Goal: Transaction & Acquisition: Book appointment/travel/reservation

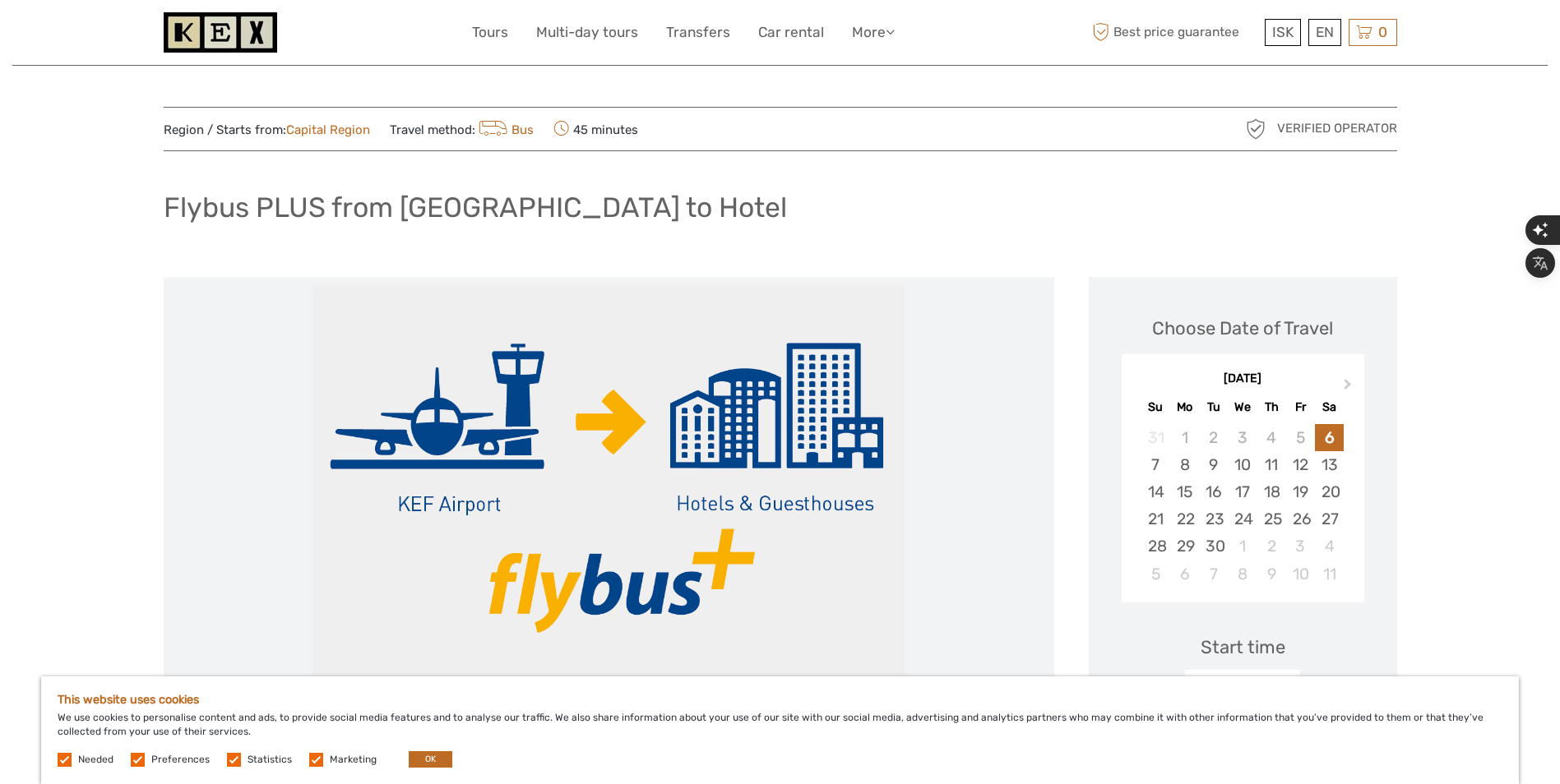
click at [1354, 382] on button "Next Month" at bounding box center [1350, 388] width 27 height 27
click at [1241, 452] on div "8" at bounding box center [1242, 465] width 28 height 28
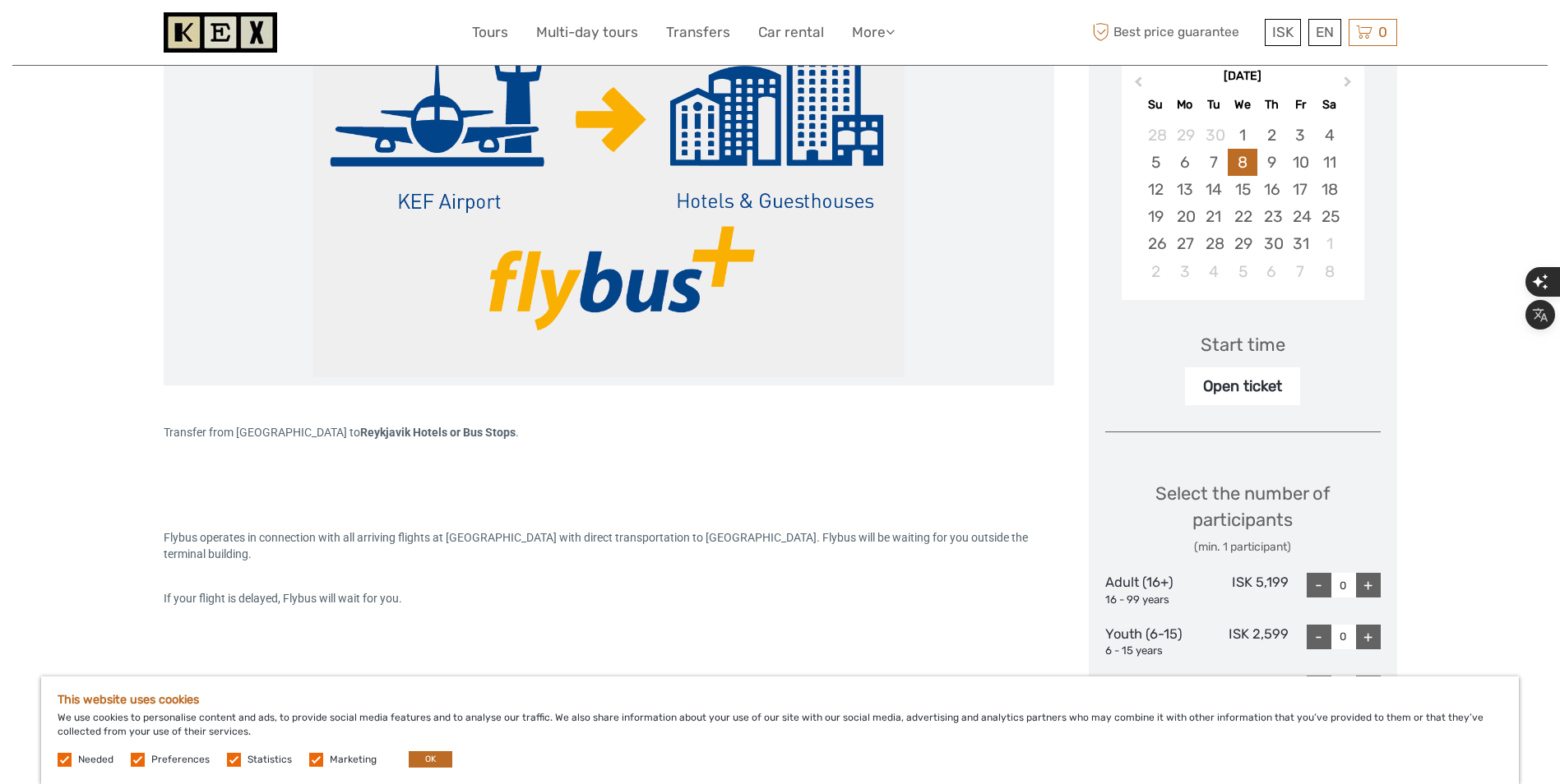
scroll to position [328, 0]
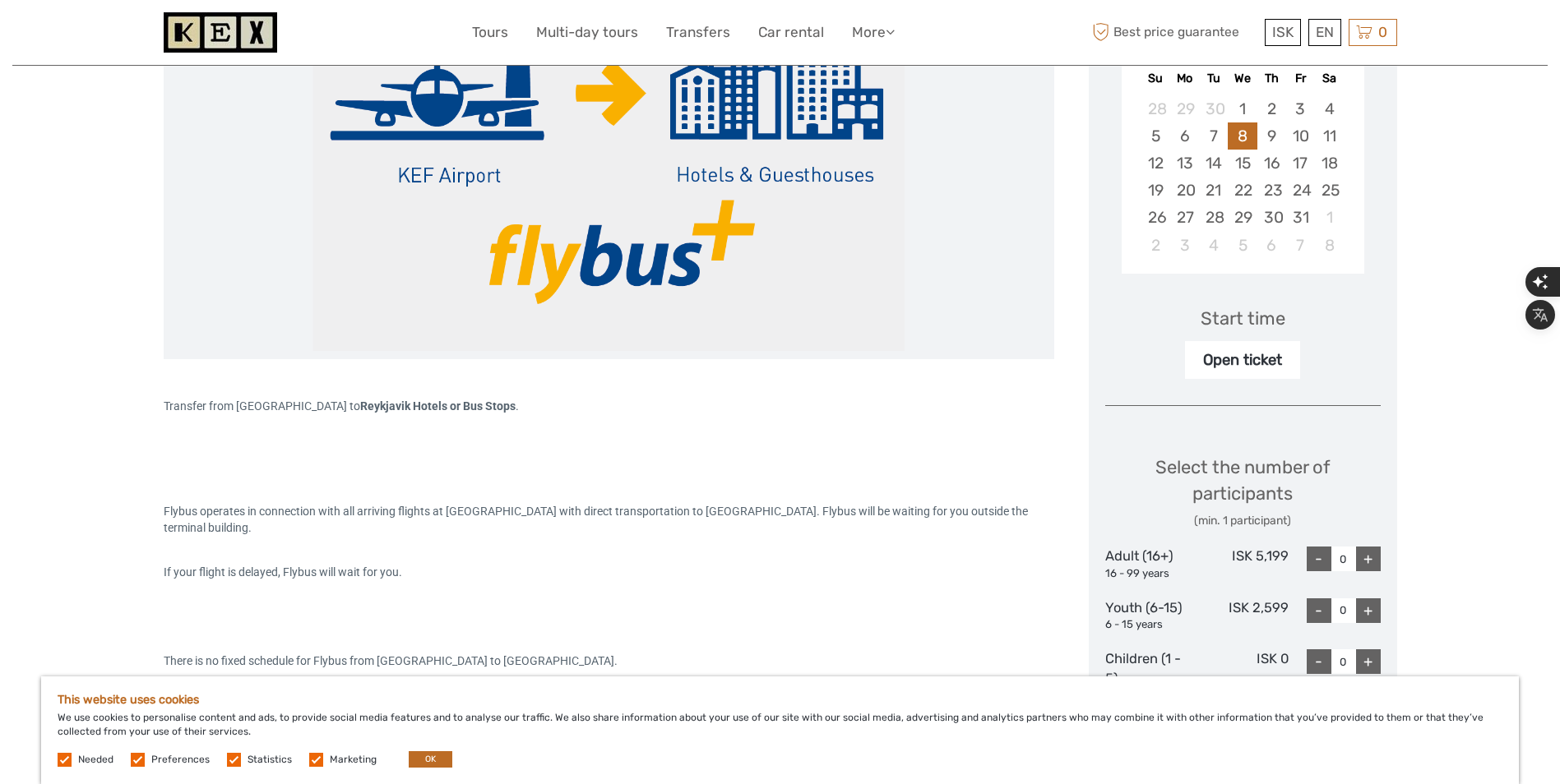
click at [1374, 547] on div "+" at bounding box center [1368, 559] width 25 height 25
type input "1"
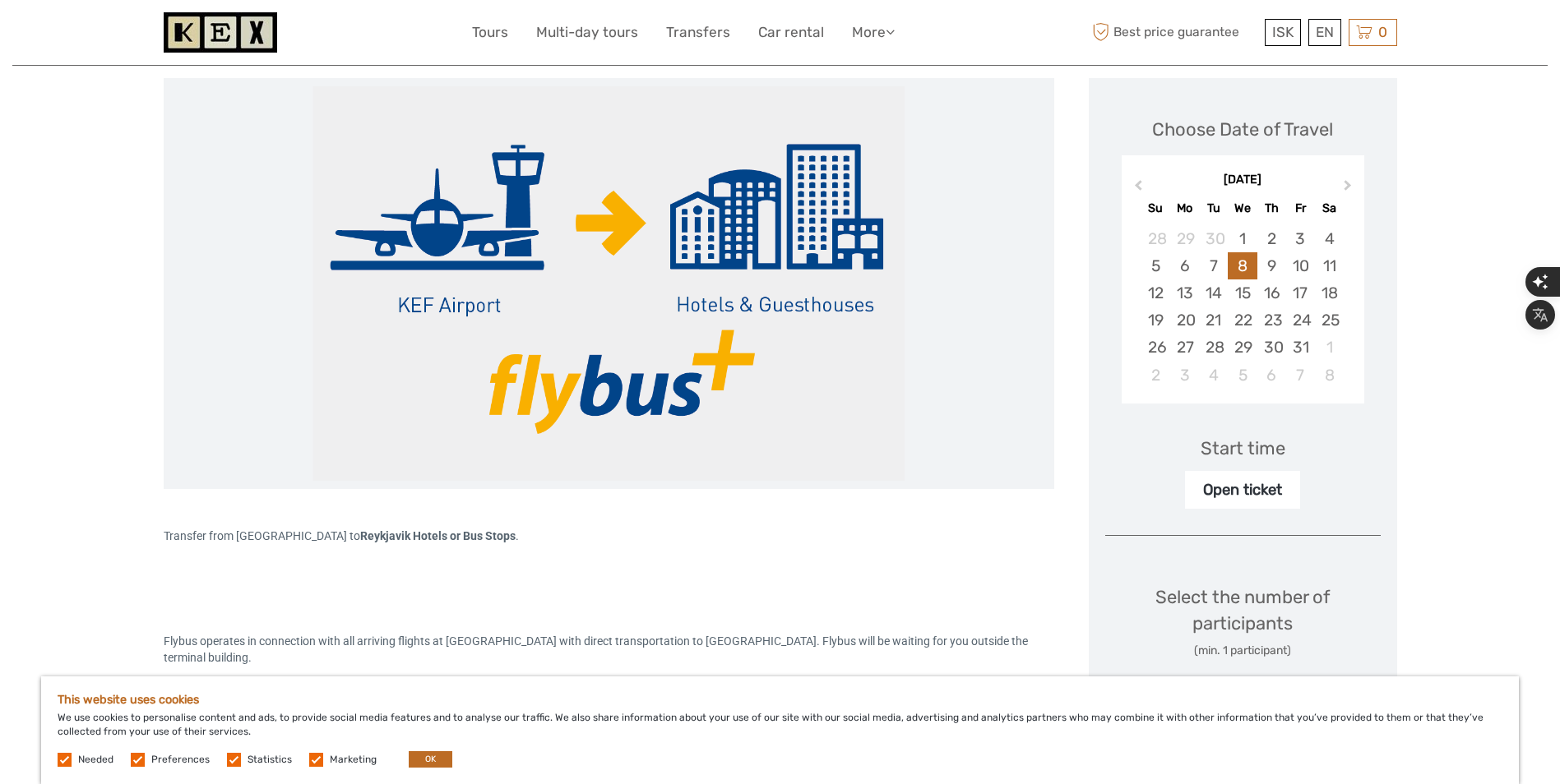
scroll to position [109, 0]
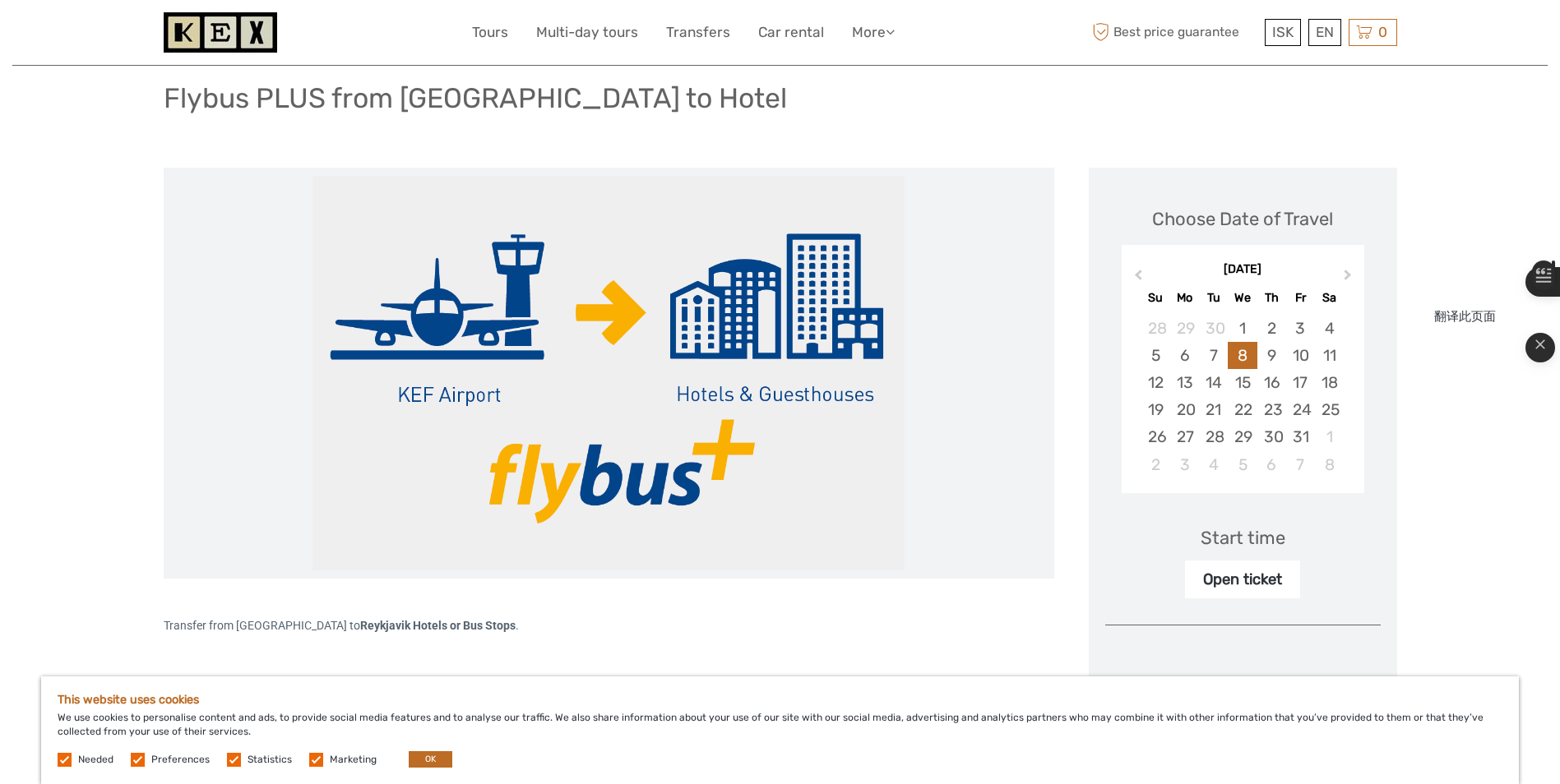
click at [1547, 324] on div "button" at bounding box center [1539, 313] width 27 height 27
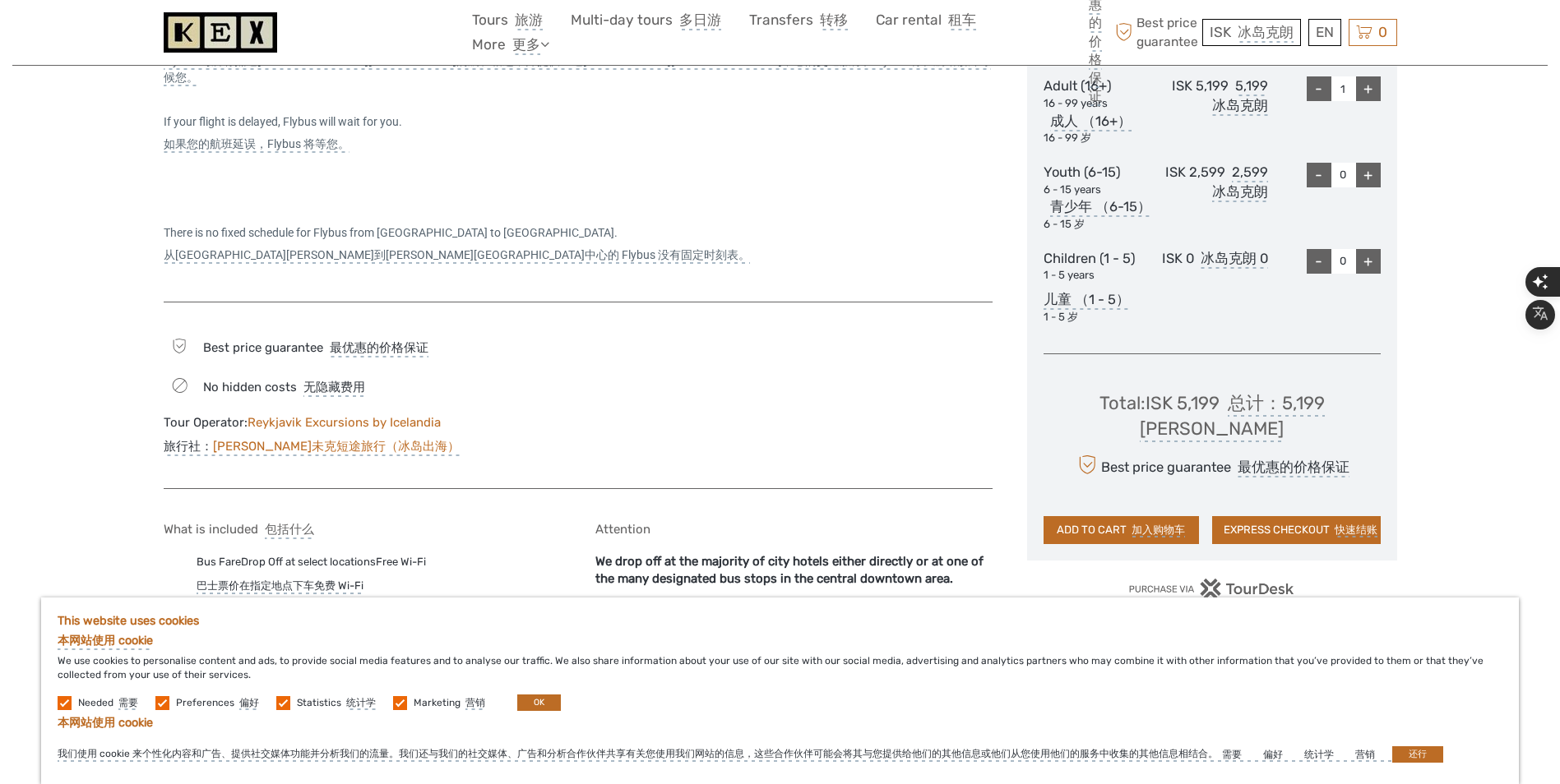
scroll to position [1041, 0]
